Goal: Task Accomplishment & Management: Use online tool/utility

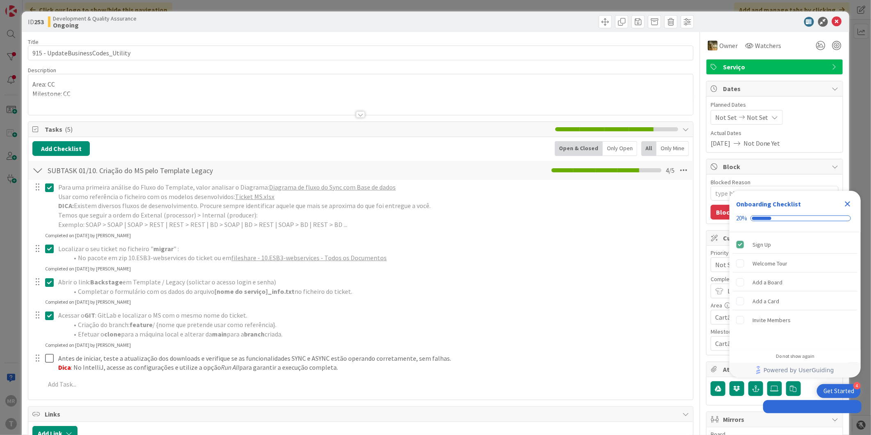
type textarea "x"
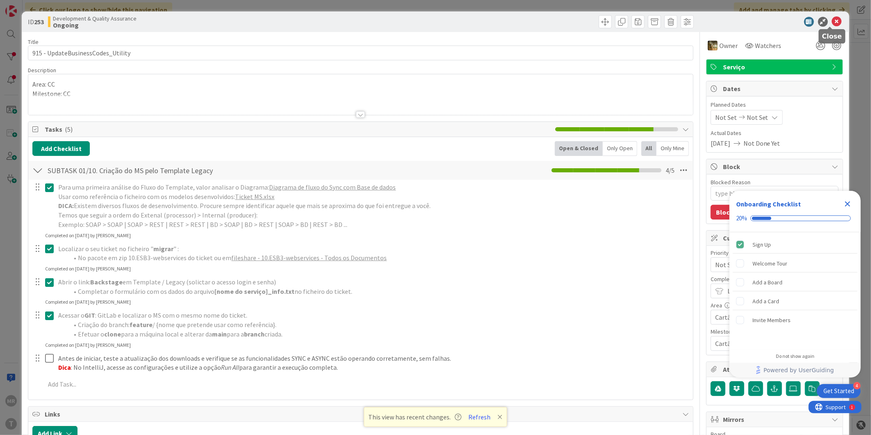
click at [833, 22] on icon at bounding box center [837, 22] width 10 height 10
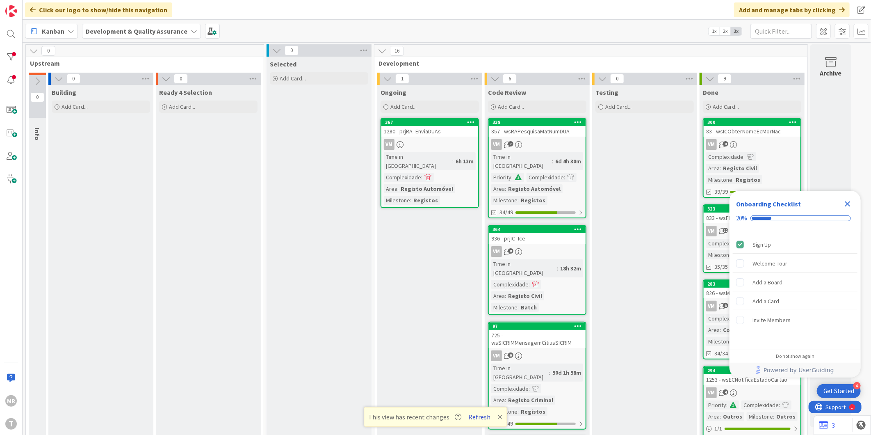
click at [477, 414] on button "Refresh" at bounding box center [480, 416] width 28 height 11
click at [7, 49] on div at bounding box center [11, 57] width 16 height 16
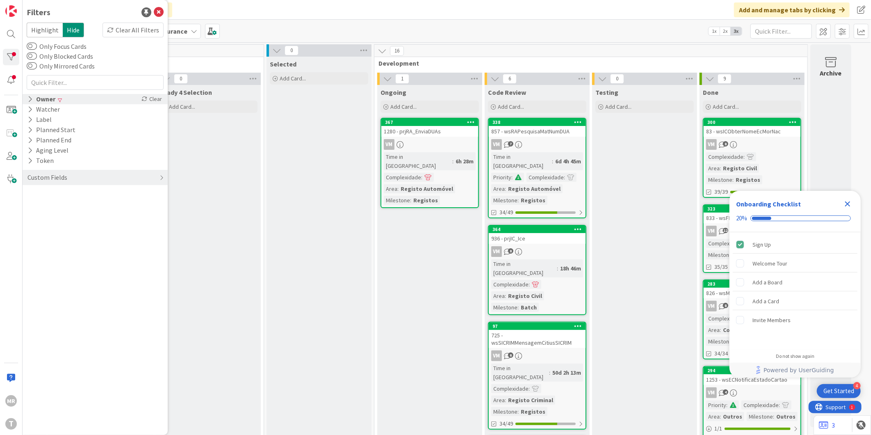
click at [58, 95] on div "Owner Clear" at bounding box center [95, 99] width 145 height 10
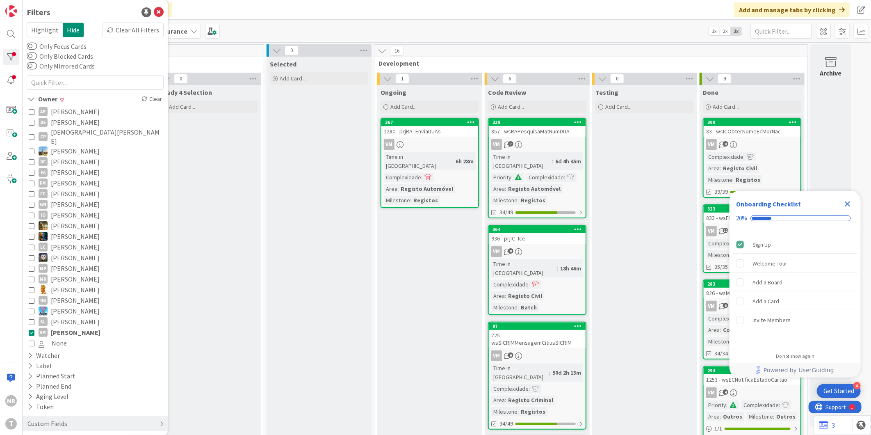
click at [72, 109] on span "Alceu Pimentel Filho" at bounding box center [75, 111] width 49 height 11
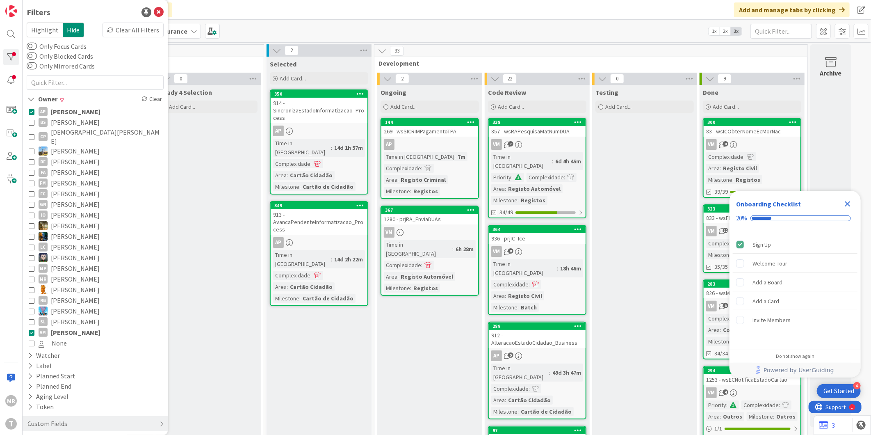
click at [849, 204] on icon "Close Checklist" at bounding box center [847, 203] width 5 height 5
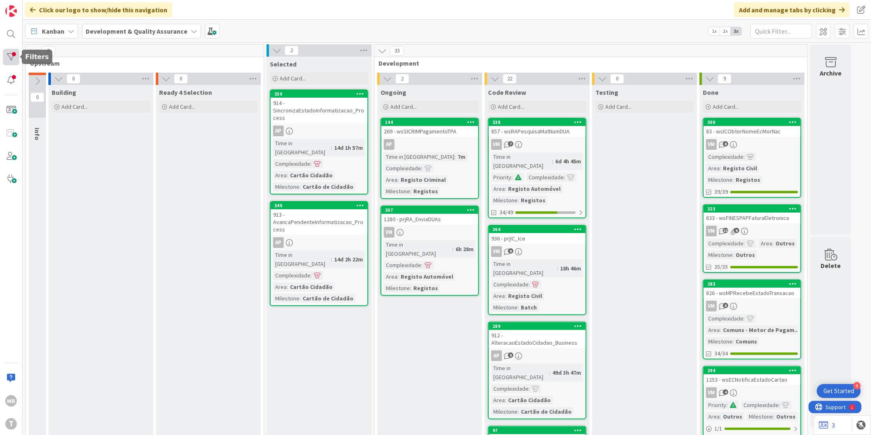
click at [16, 57] on div at bounding box center [11, 57] width 16 height 16
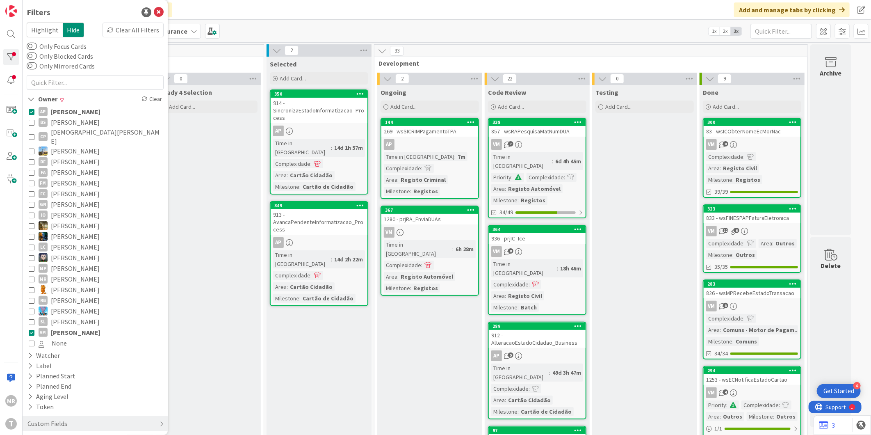
click at [81, 327] on span "Vitor Martins" at bounding box center [76, 332] width 50 height 11
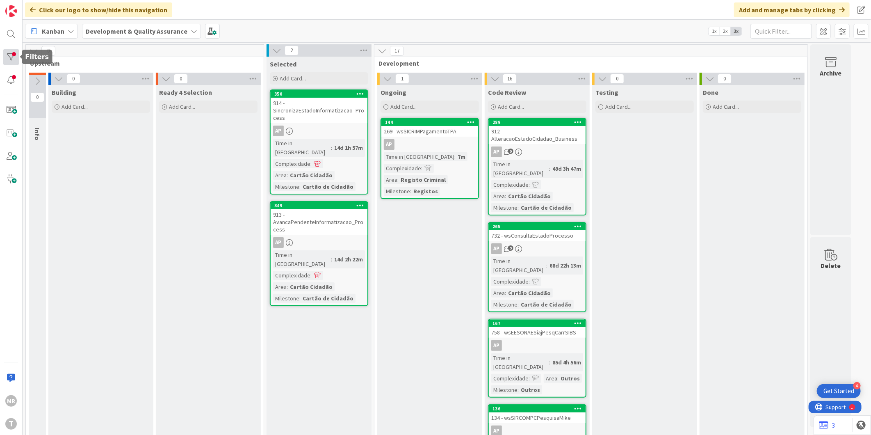
click at [9, 59] on div at bounding box center [11, 57] width 16 height 16
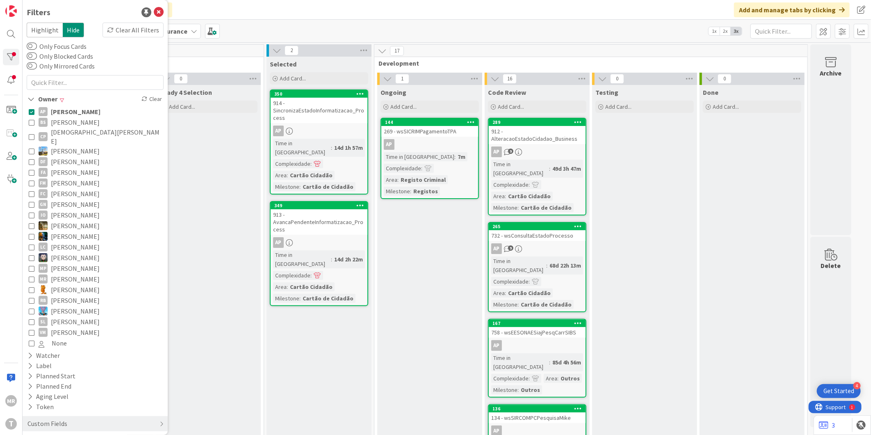
click at [71, 109] on span "Alceu Pimentel Filho" at bounding box center [76, 111] width 50 height 11
